Goal: Information Seeking & Learning: Learn about a topic

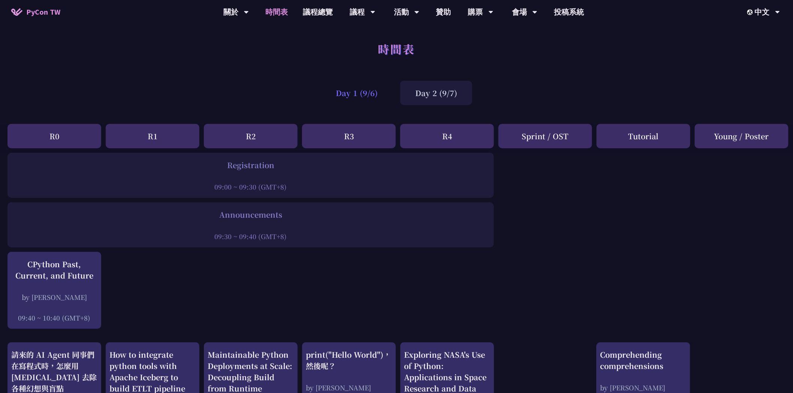
click at [381, 90] on div "Day 1 (9/6)" at bounding box center [357, 93] width 72 height 24
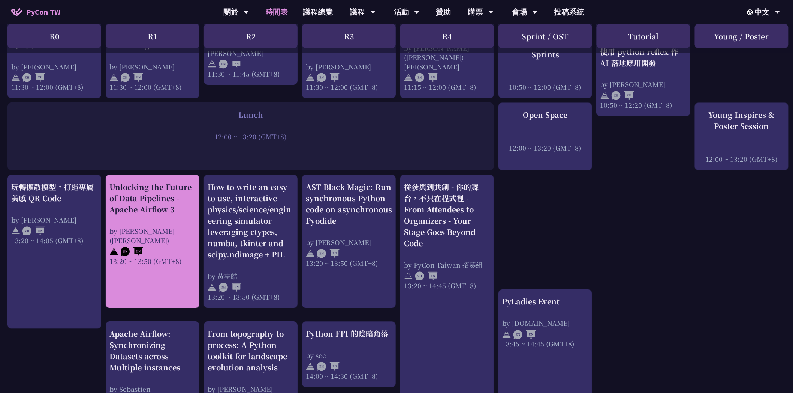
scroll to position [545, 0]
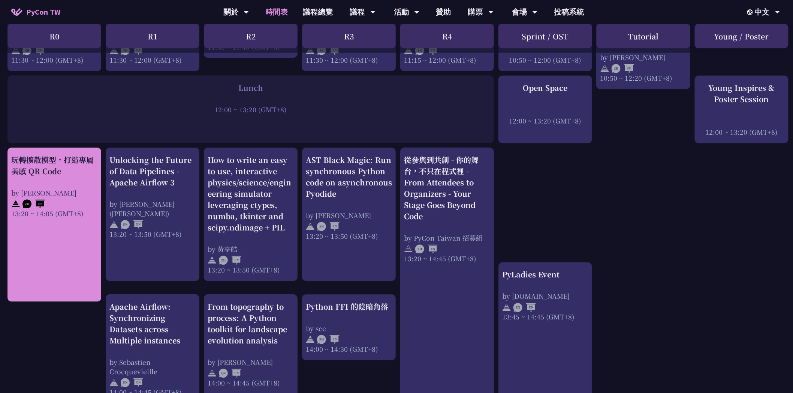
click at [67, 239] on link "玩轉擴散模型，打造專屬美感 QR Code by Jiawei 13:20 ~ 14:05 (GMT+8)" at bounding box center [54, 224] width 86 height 141
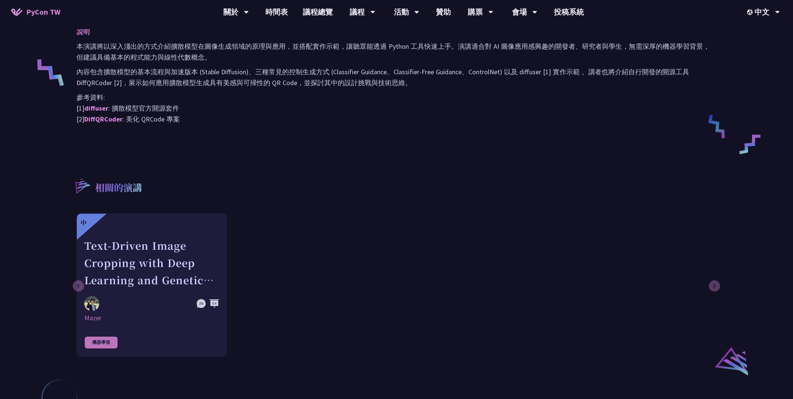
scroll to position [199, 0]
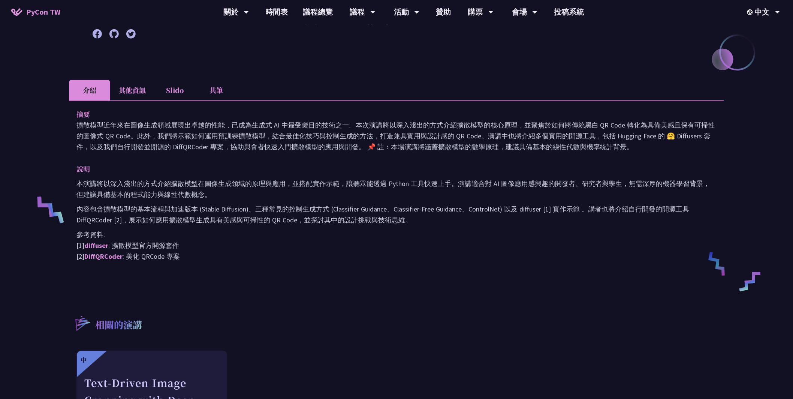
scroll to position [290, 0]
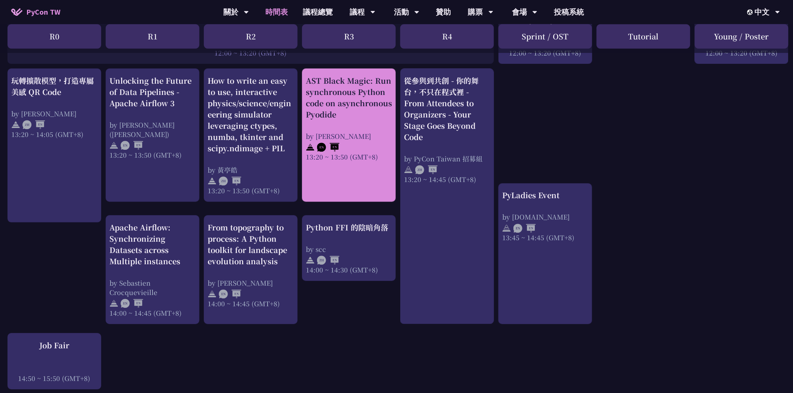
scroll to position [619, 0]
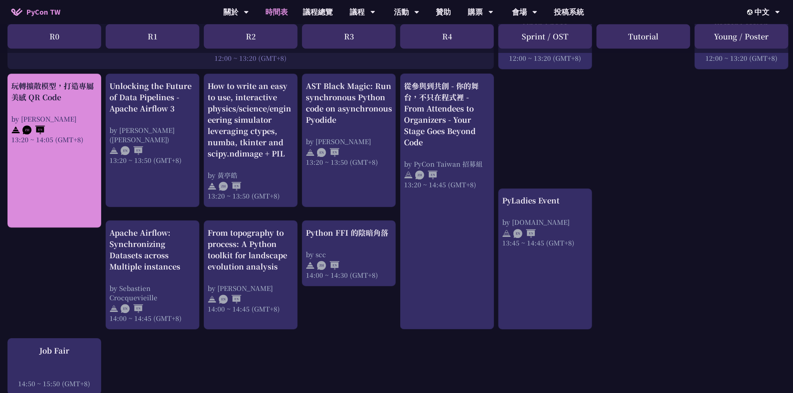
click at [49, 135] on div "13:20 ~ 14:05 (GMT+8)" at bounding box center [54, 139] width 86 height 9
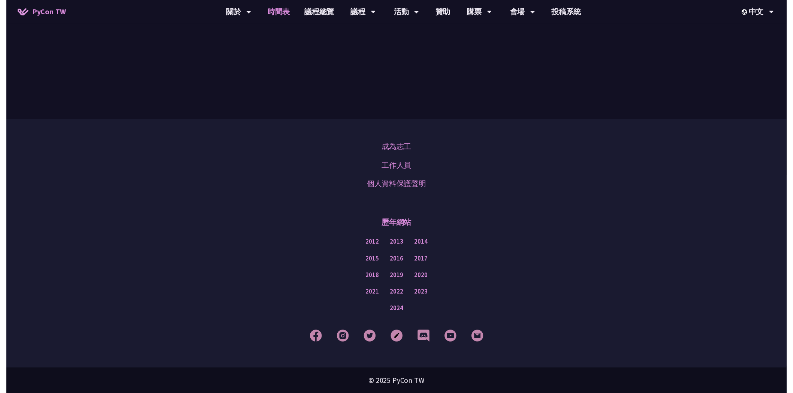
scroll to position [619, 0]
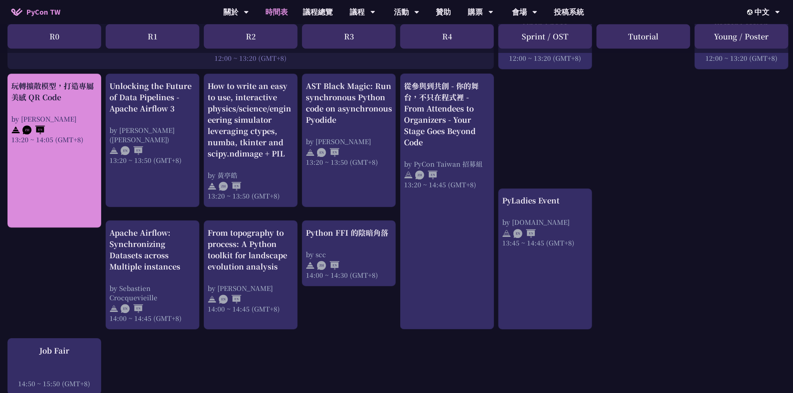
click at [64, 123] on div at bounding box center [54, 128] width 86 height 11
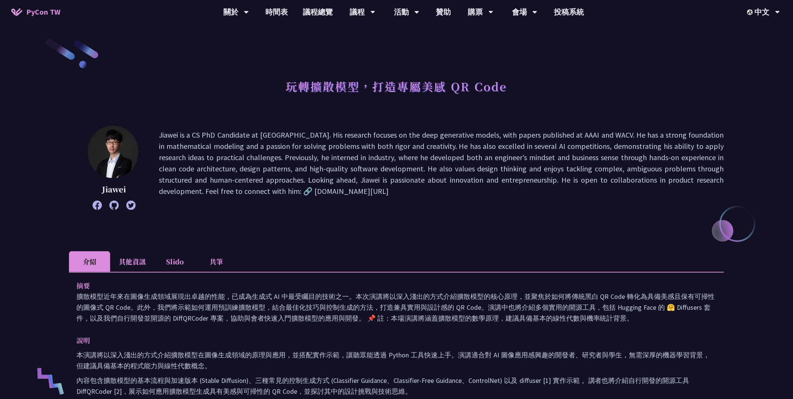
click at [135, 265] on li "其他資訊" at bounding box center [132, 261] width 44 height 21
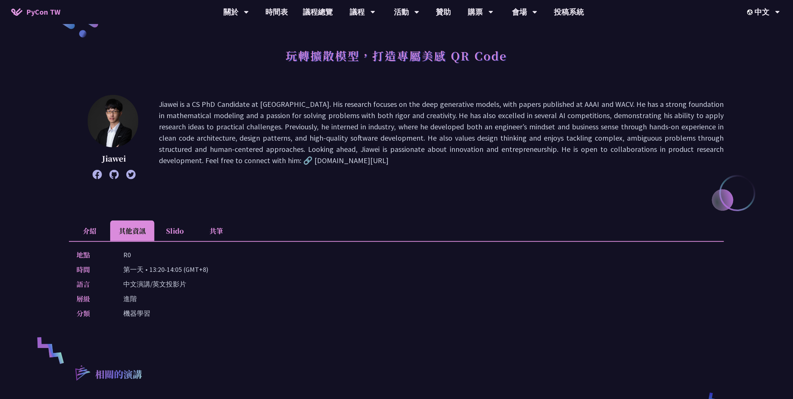
scroll to position [130, 0]
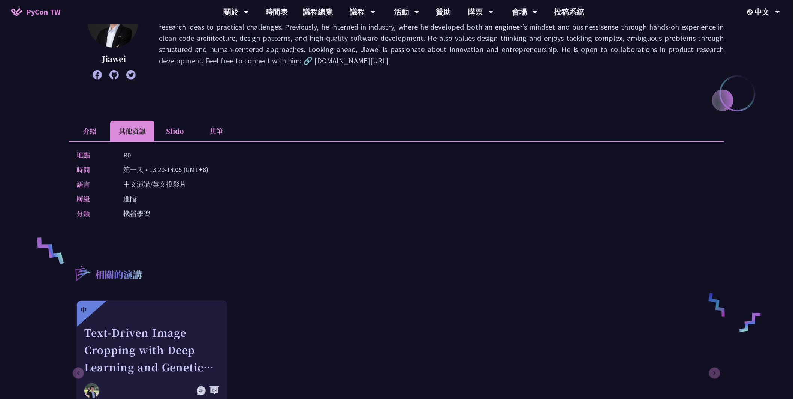
click at [180, 134] on li "Slido" at bounding box center [174, 131] width 41 height 21
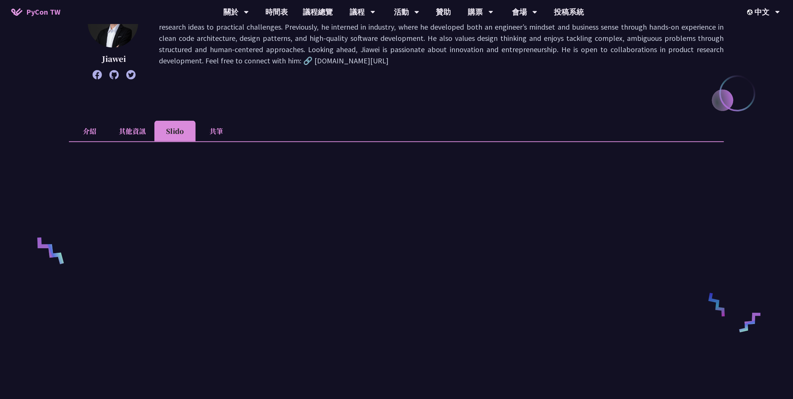
click at [220, 128] on li "共筆" at bounding box center [216, 131] width 41 height 21
click at [96, 127] on li "介紹" at bounding box center [89, 131] width 41 height 21
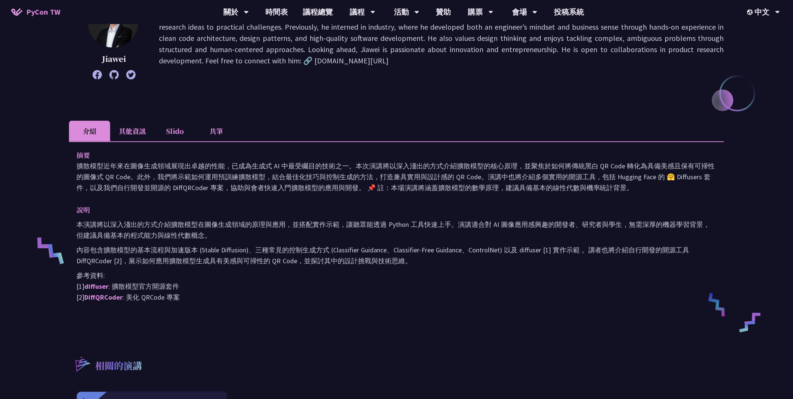
click at [128, 137] on li "其他資訊" at bounding box center [132, 131] width 44 height 21
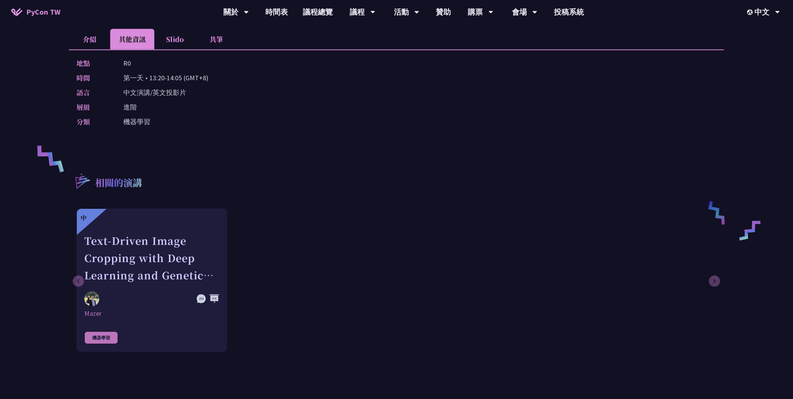
scroll to position [158, 0]
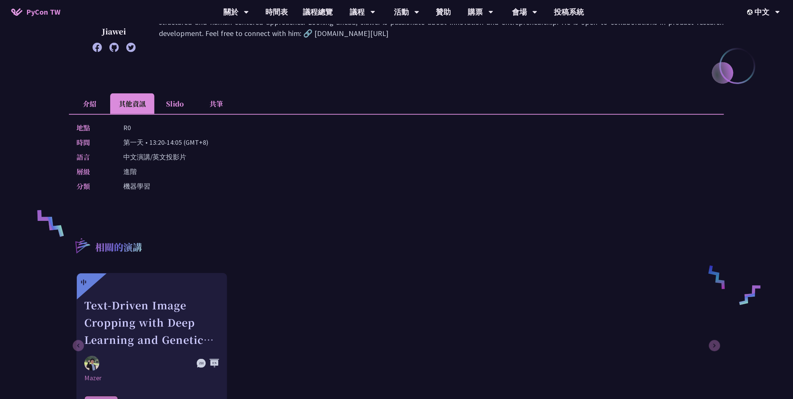
click at [181, 100] on li "Slido" at bounding box center [174, 103] width 41 height 21
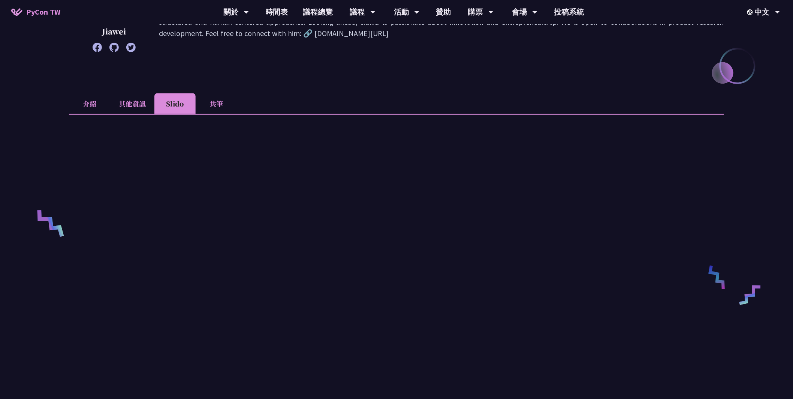
click at [90, 101] on li "介紹" at bounding box center [89, 103] width 41 height 21
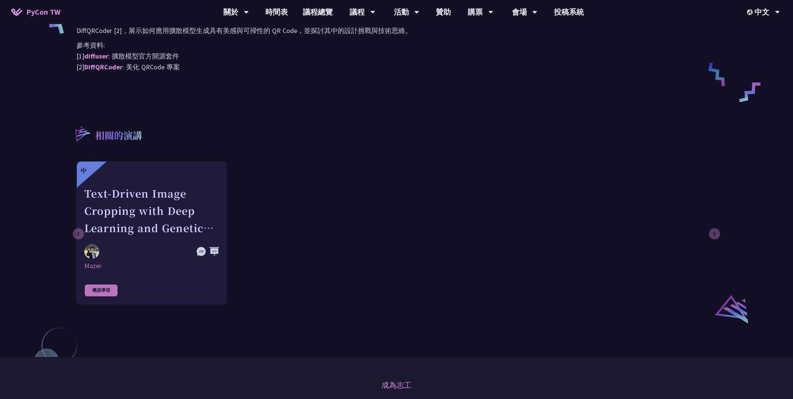
scroll to position [87, 0]
